Goal: Information Seeking & Learning: Check status

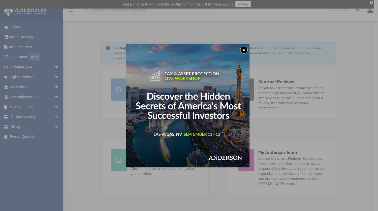
click at [244, 50] on button "x" at bounding box center [244, 50] width 8 height 8
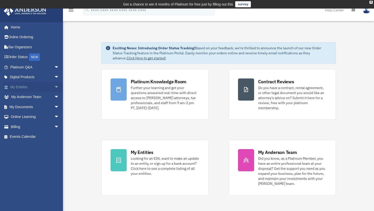
click at [19, 86] on link "My Entities arrow_drop_down" at bounding box center [35, 87] width 63 height 10
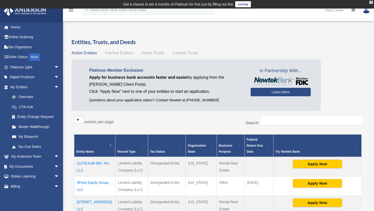
click at [80, 168] on td "11278 Kraft Mtn. NV, LLC" at bounding box center [94, 167] width 41 height 20
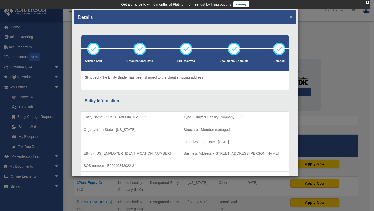
click at [289, 17] on button "×" at bounding box center [290, 16] width 3 height 5
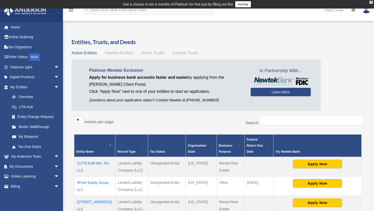
click at [86, 201] on td "[STREET_ADDRESS], LLC" at bounding box center [94, 205] width 41 height 19
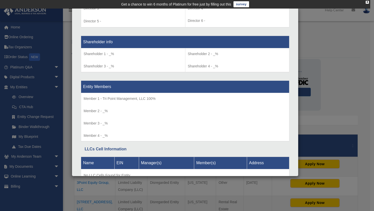
scroll to position [426, 0]
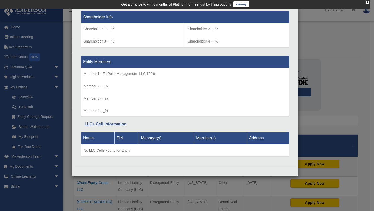
click at [359, 58] on div "Details × Articles Sent Organizational Date" at bounding box center [187, 105] width 374 height 211
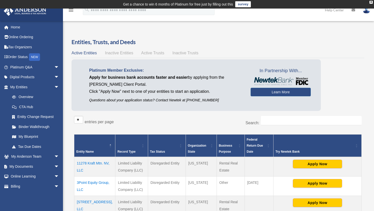
click at [87, 165] on td "11278 Kraft Mtn. NV, LLC" at bounding box center [94, 167] width 41 height 20
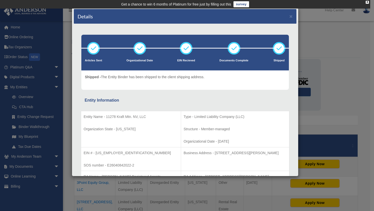
scroll to position [0, 0]
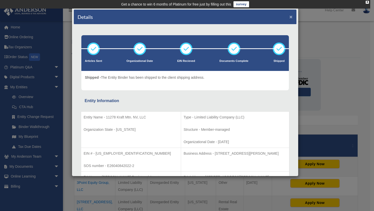
click at [289, 15] on button "×" at bounding box center [290, 16] width 3 height 5
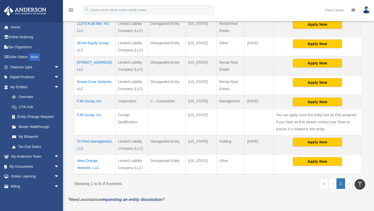
scroll to position [140, 0]
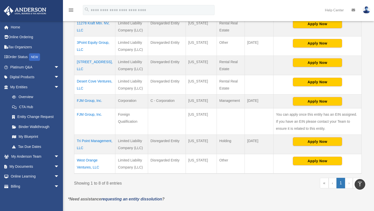
click at [91, 167] on td "West Orange Ventures, LLC" at bounding box center [94, 164] width 41 height 20
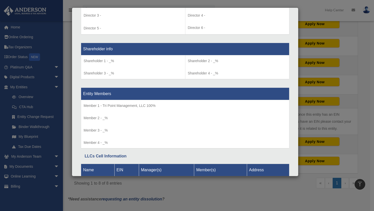
scroll to position [426, 0]
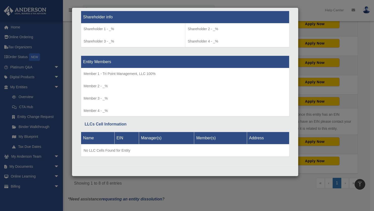
click at [268, 194] on div "Details × Articles Sent Organizational Date" at bounding box center [187, 105] width 374 height 211
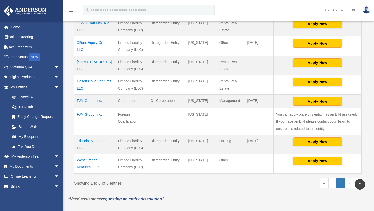
click at [90, 84] on td "Desert Cove Ventures, LLC" at bounding box center [94, 84] width 41 height 19
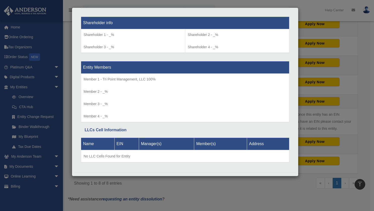
scroll to position [415, 0]
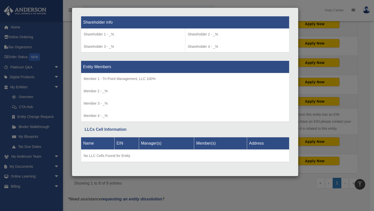
click at [293, 197] on div "Details × Articles Sent Organizational Date" at bounding box center [187, 105] width 374 height 211
